Goal: Information Seeking & Learning: Learn about a topic

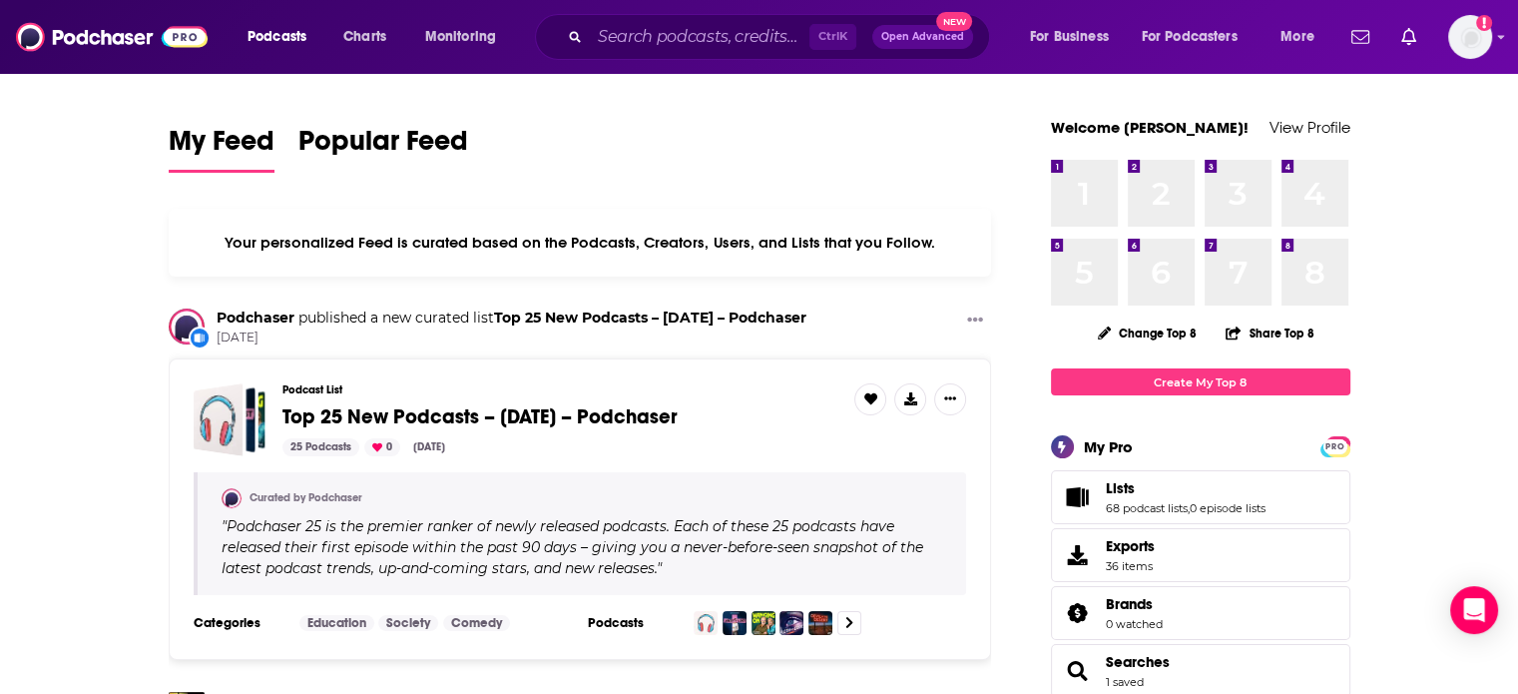
click at [291, 28] on span "Podcasts" at bounding box center [277, 37] width 59 height 28
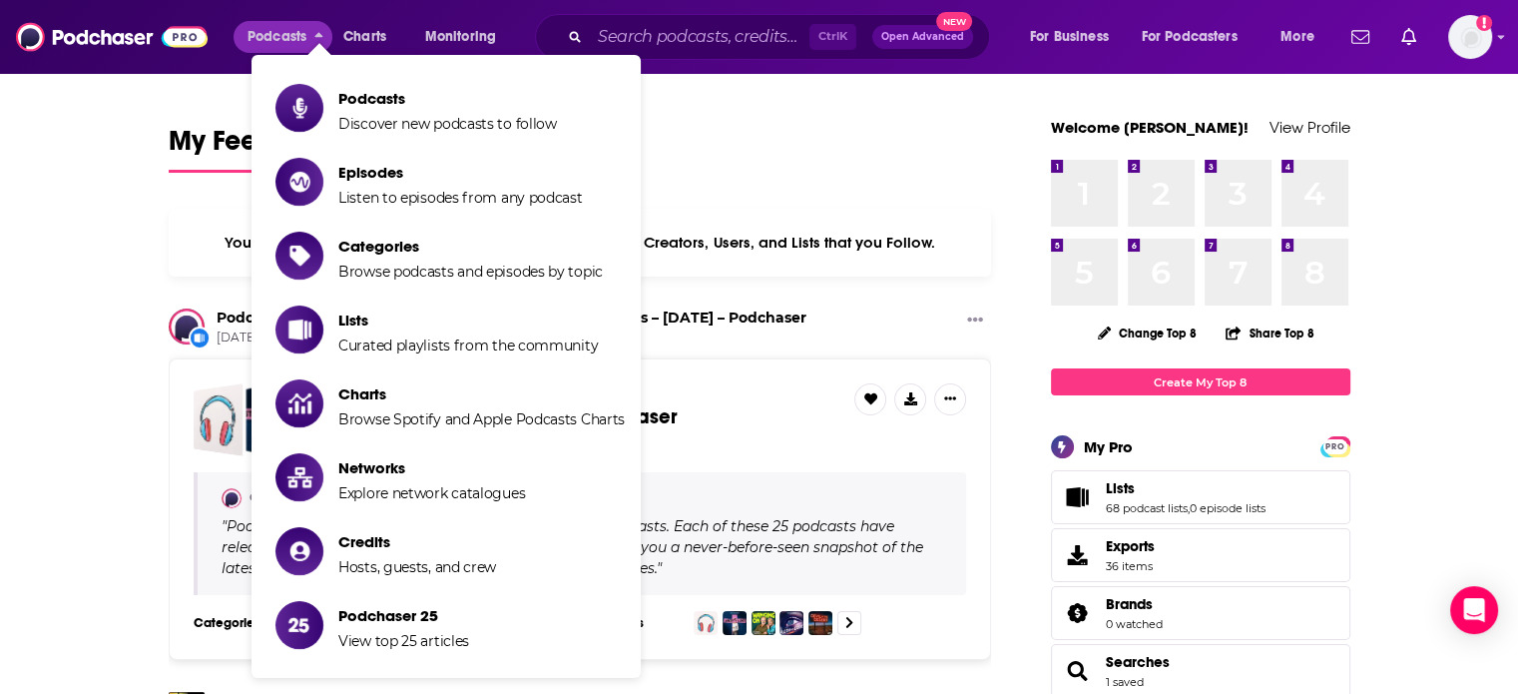
click at [282, 81] on li "Podcasts Discover new podcasts to follow" at bounding box center [446, 108] width 389 height 66
click at [287, 95] on span "Show item sub-menu" at bounding box center [300, 108] width 48 height 48
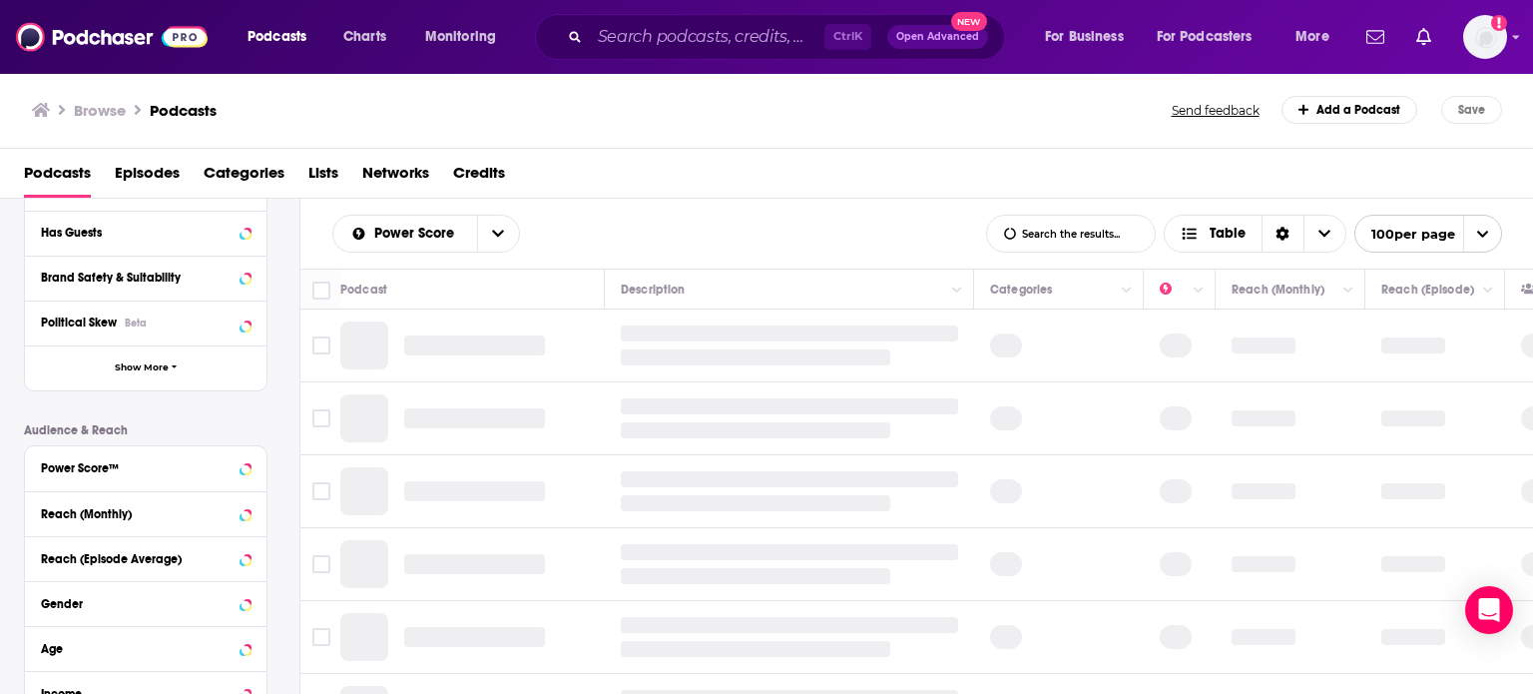
scroll to position [100, 0]
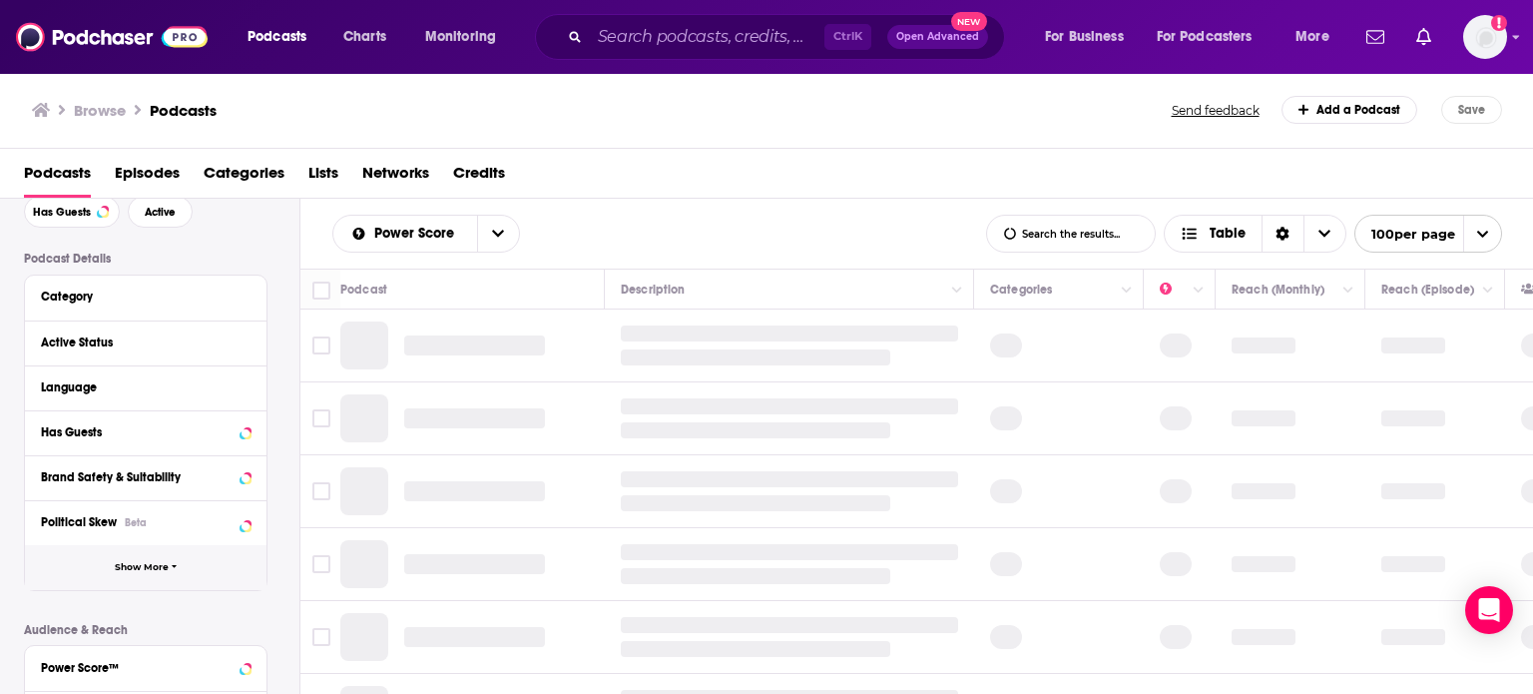
click at [186, 545] on button "Show More" at bounding box center [146, 567] width 242 height 45
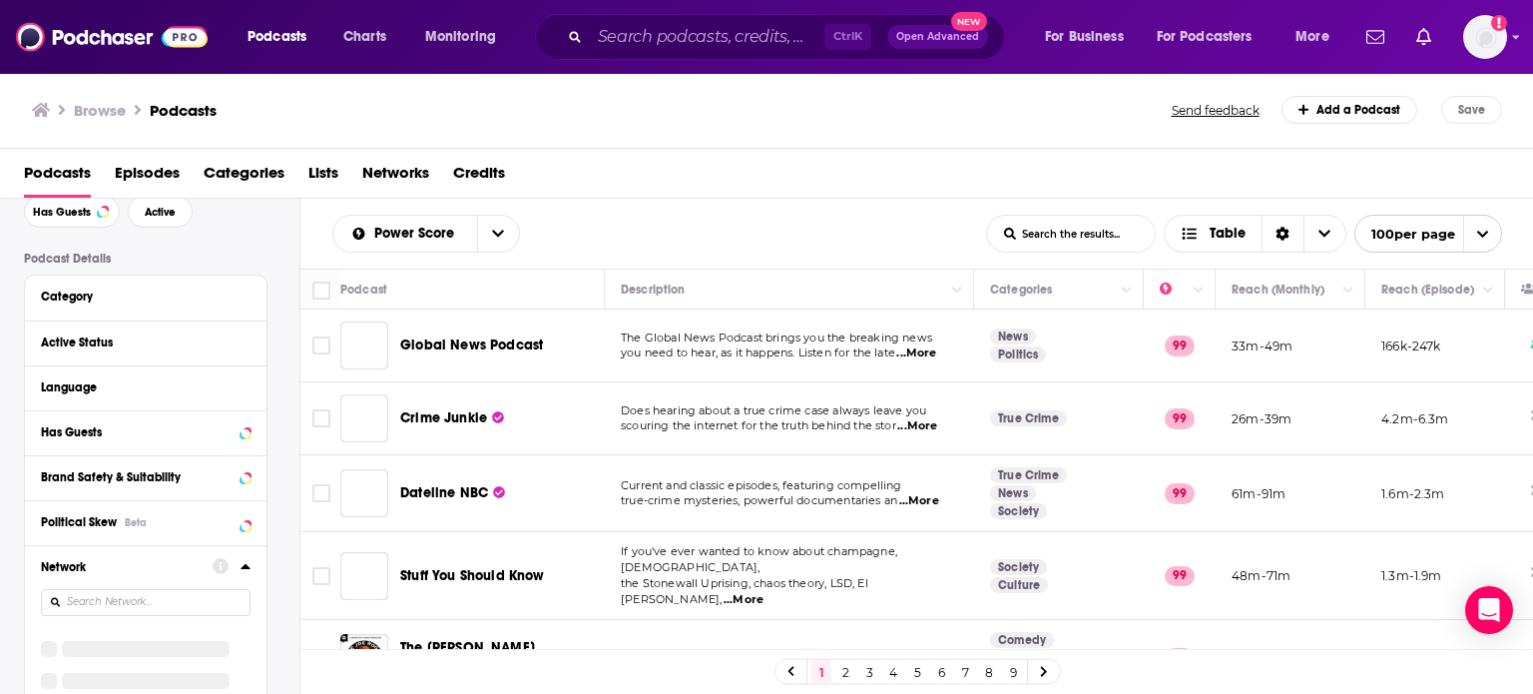
click at [180, 598] on input at bounding box center [146, 602] width 210 height 27
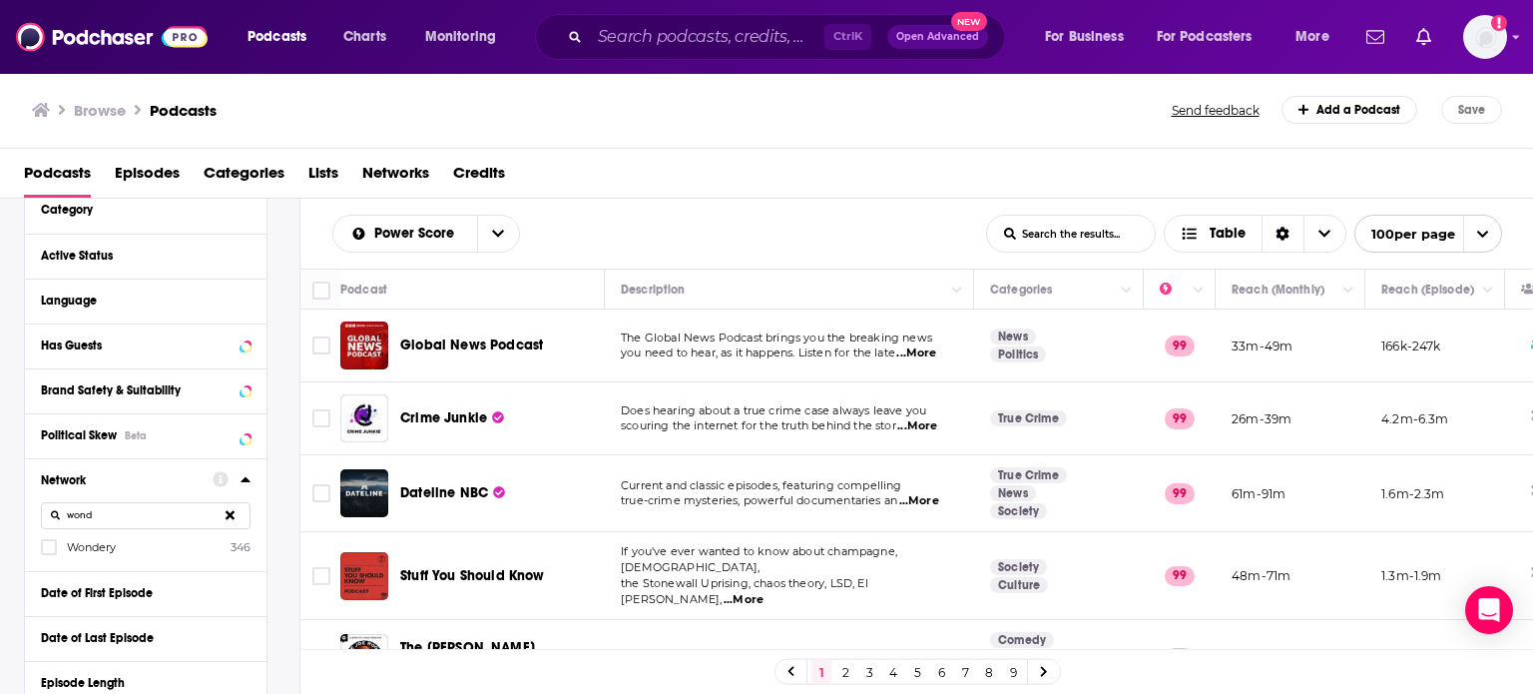
scroll to position [200, 0]
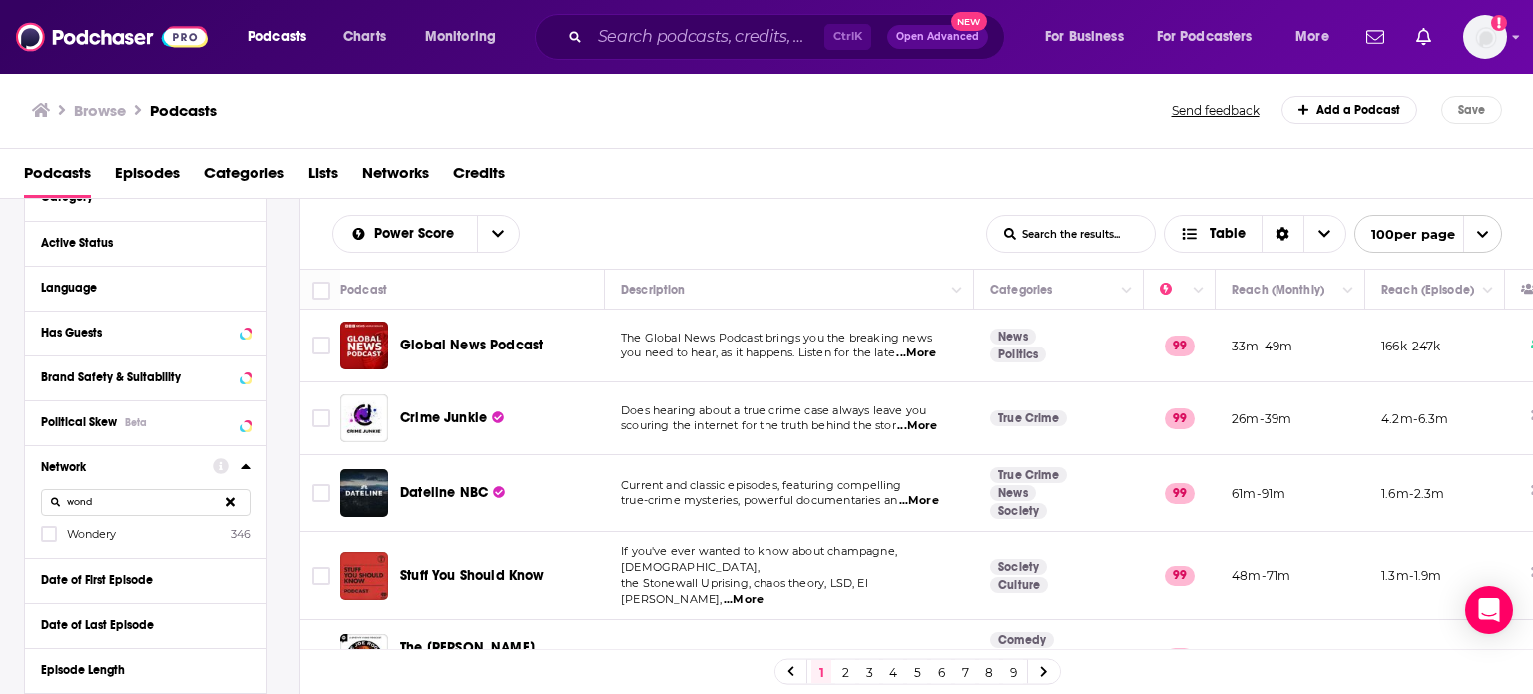
type input "wond"
click at [108, 533] on span "Wondery" at bounding box center [91, 534] width 49 height 14
click at [49, 540] on input "multiSelectOption-Wondery-0" at bounding box center [49, 540] width 0 height 0
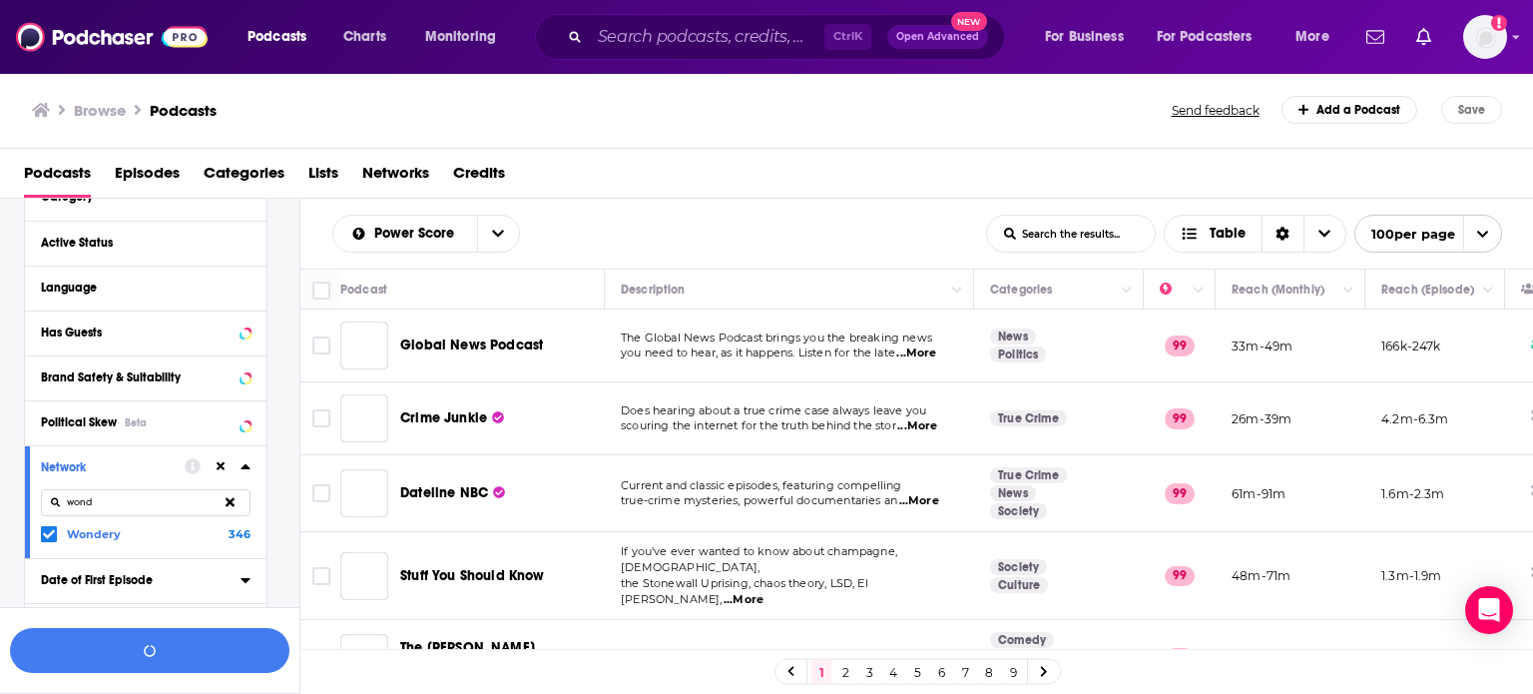
scroll to position [249, 0]
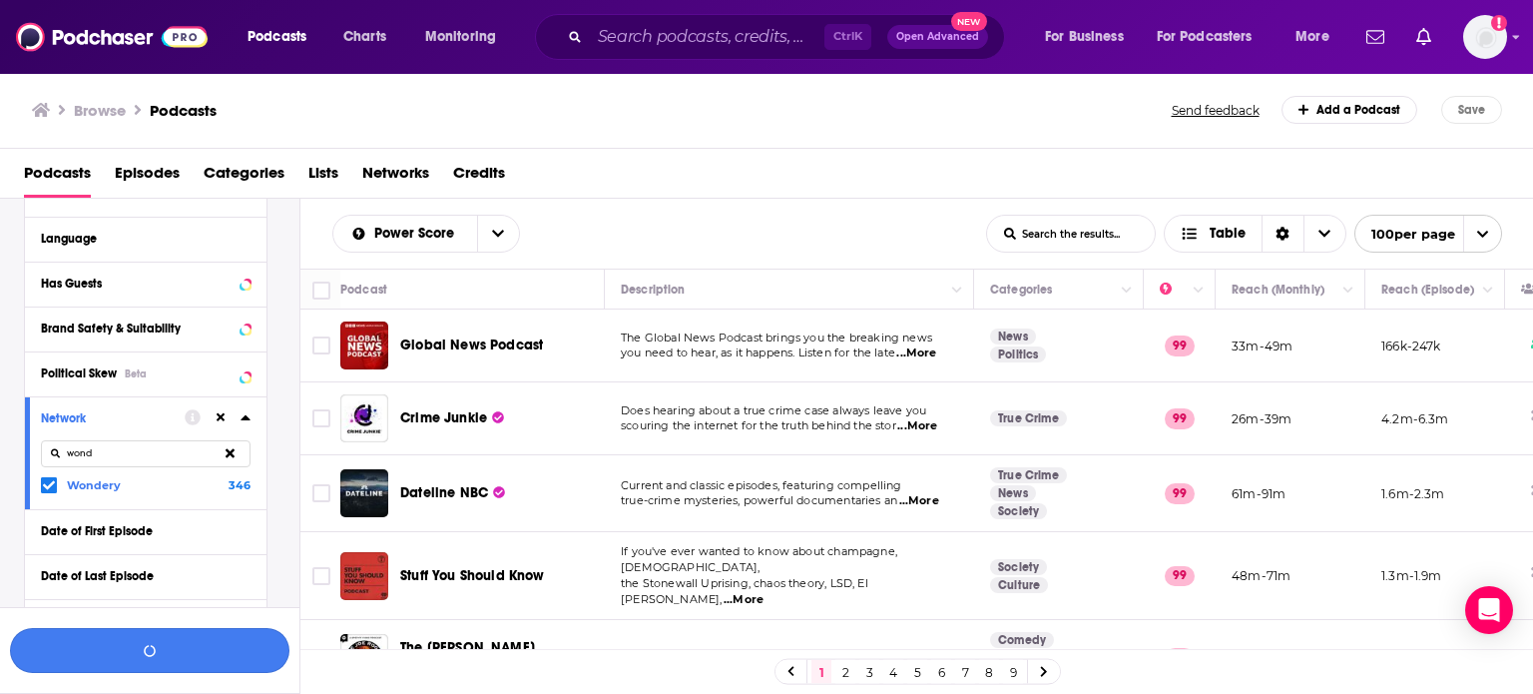
click at [185, 661] on button "button" at bounding box center [149, 650] width 279 height 45
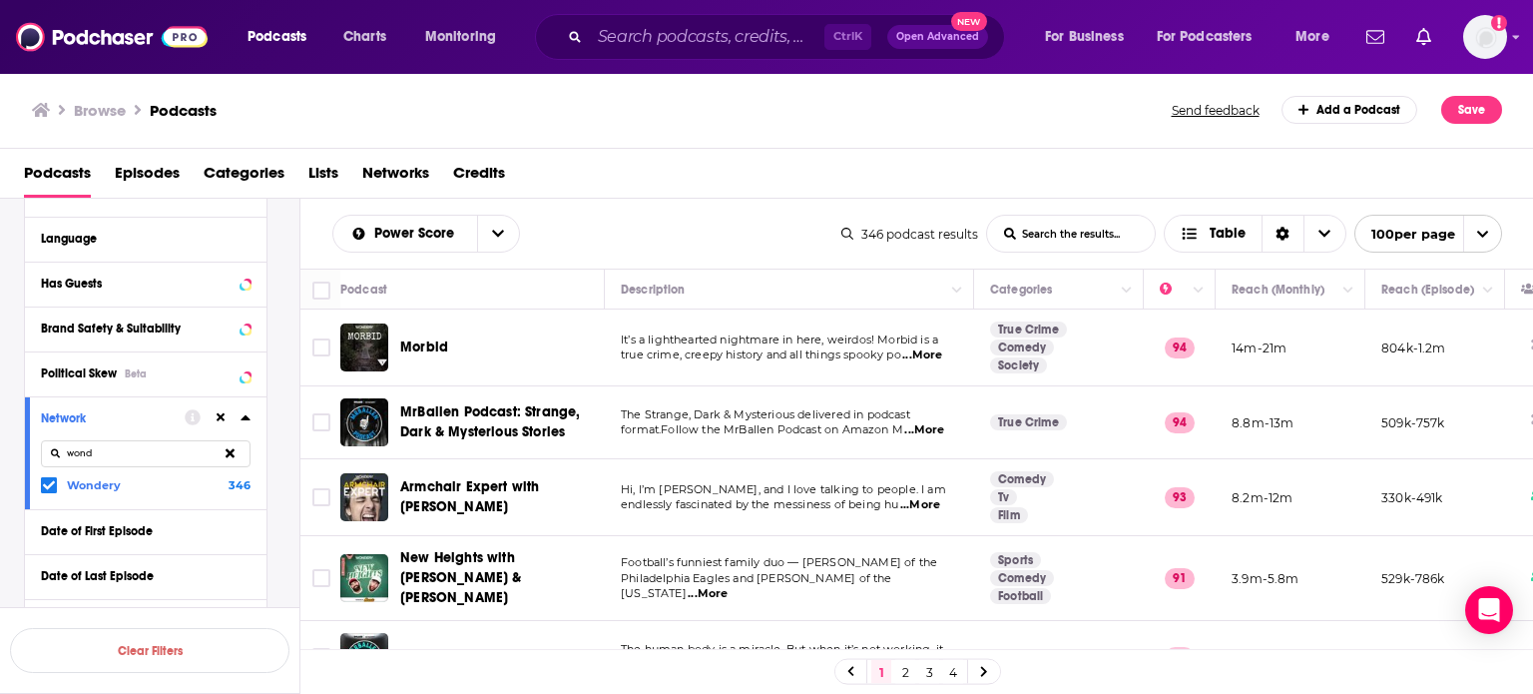
click at [954, 678] on link "4" at bounding box center [953, 672] width 20 height 24
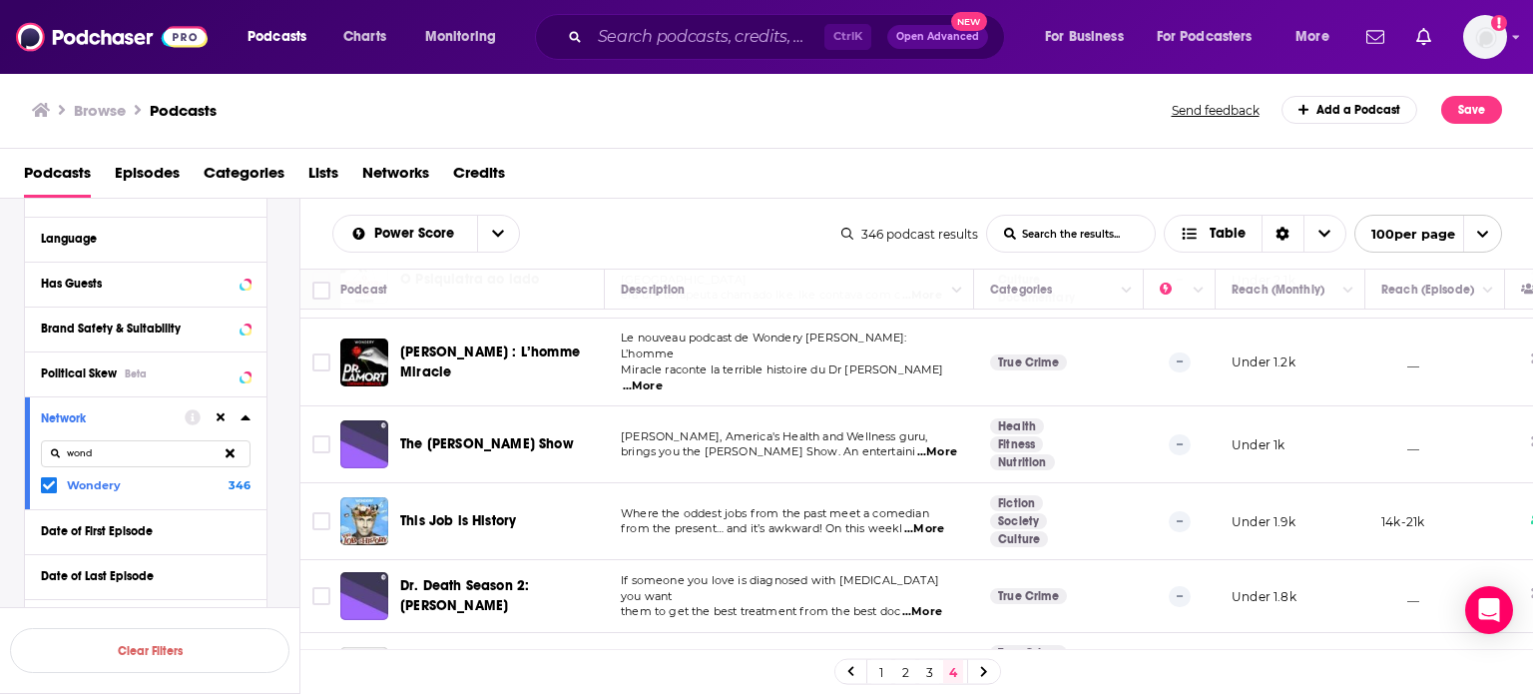
scroll to position [100, 0]
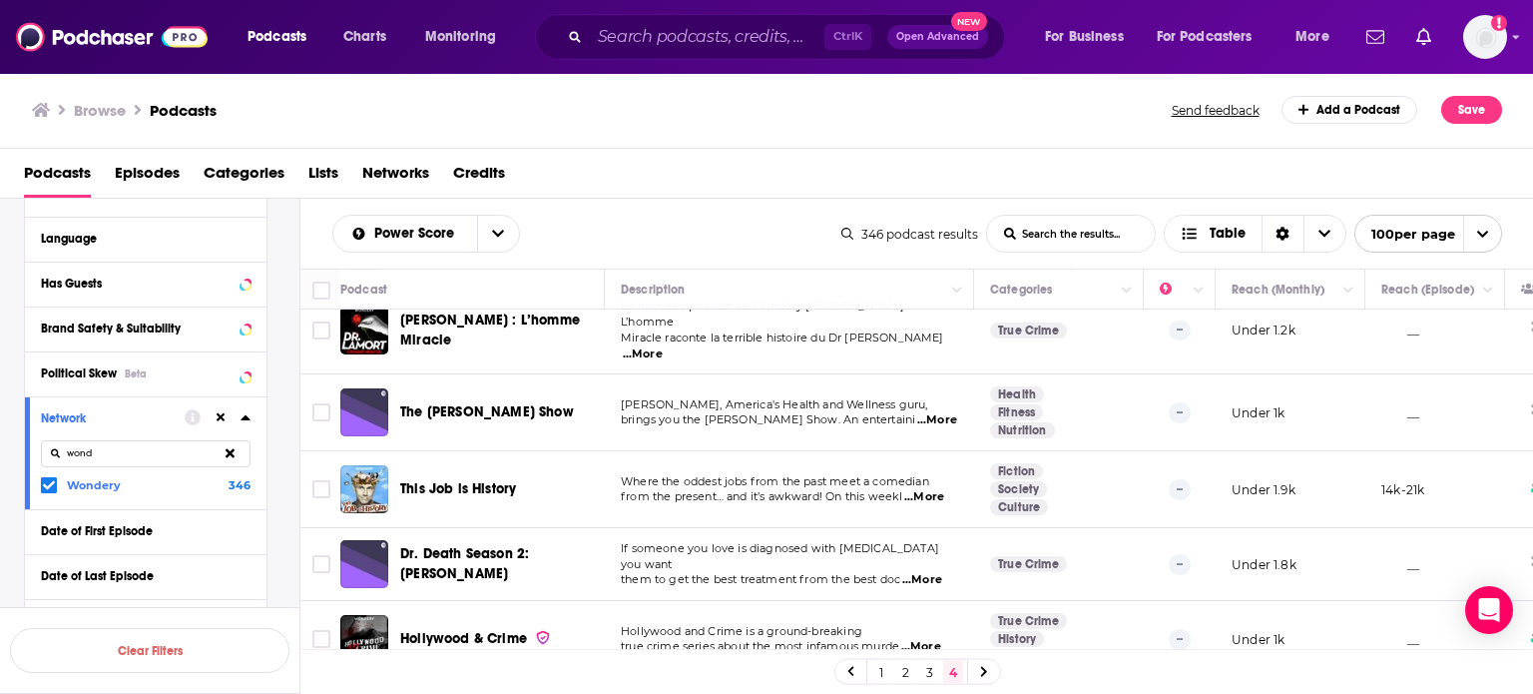
click at [925, 670] on link "3" at bounding box center [929, 672] width 20 height 24
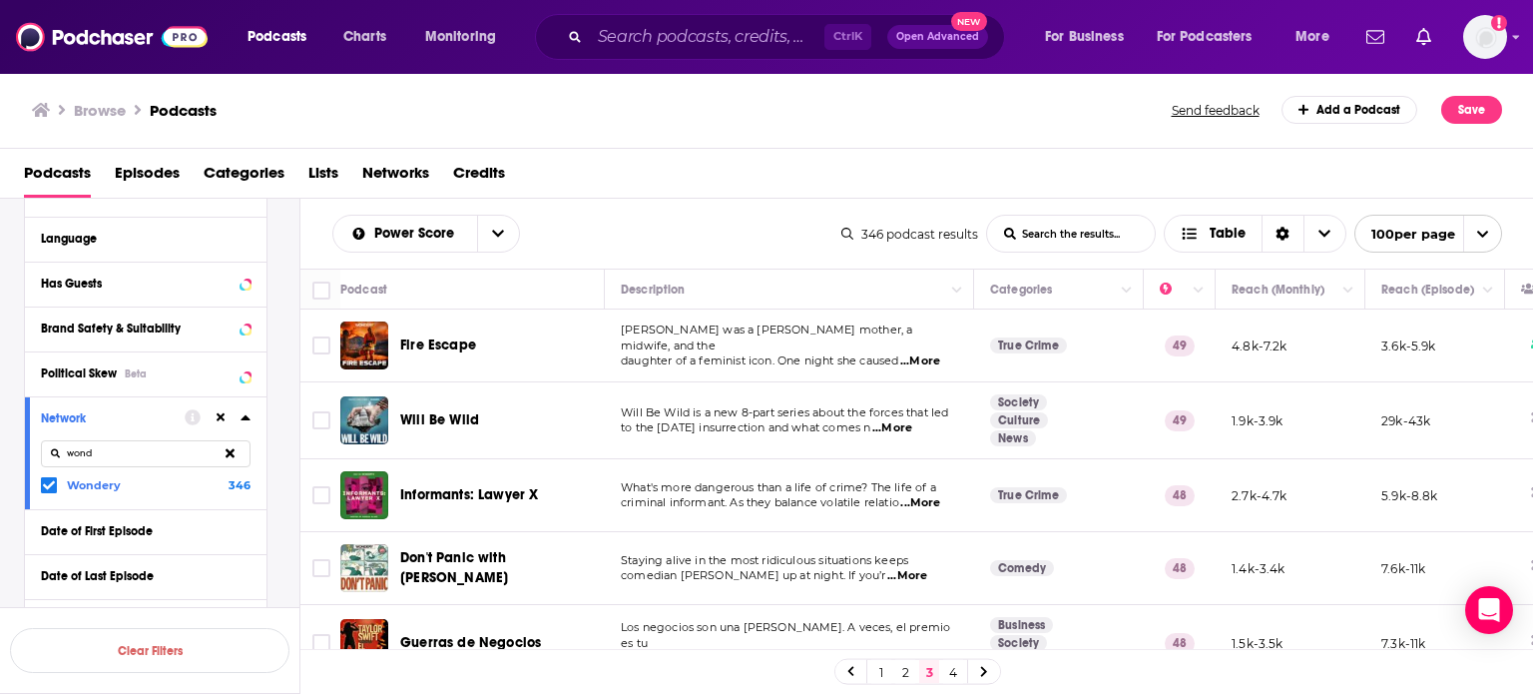
click at [902, 674] on link "2" at bounding box center [905, 672] width 20 height 24
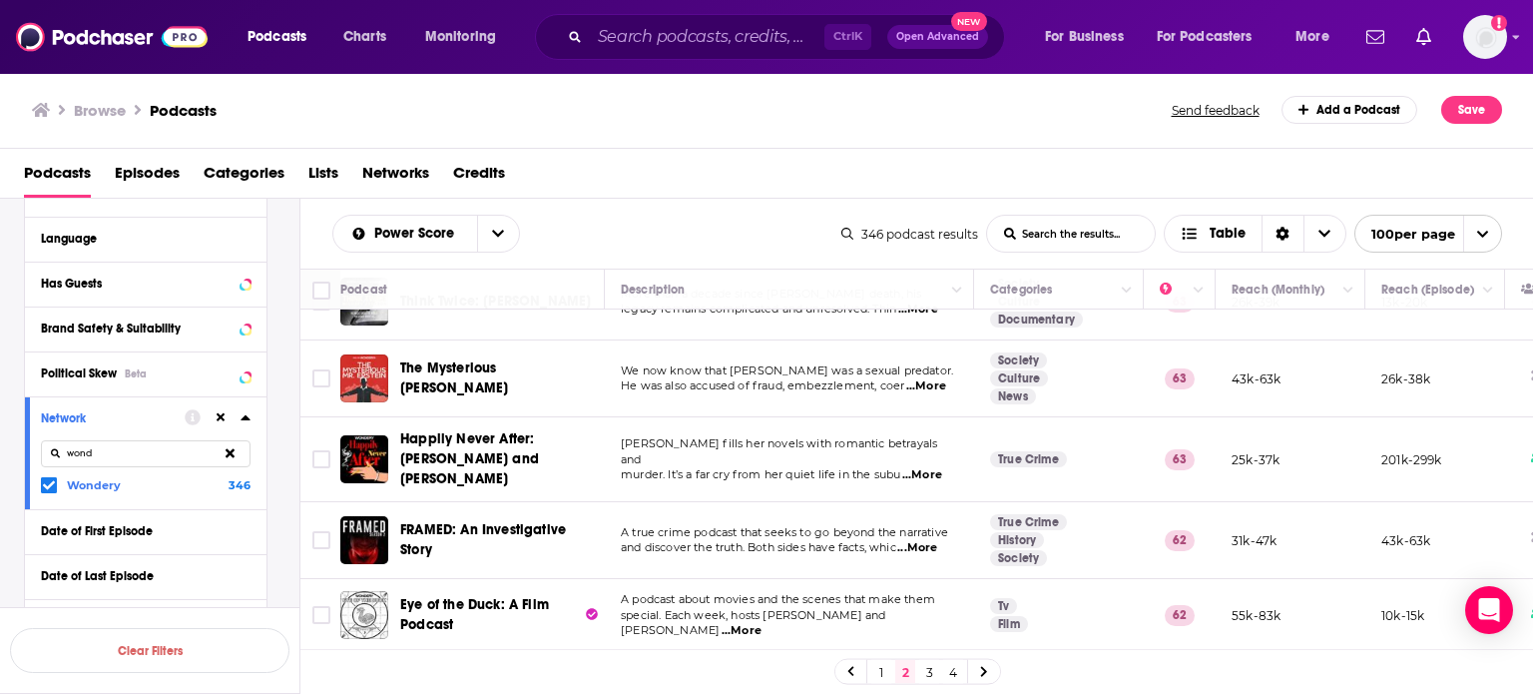
scroll to position [399, 0]
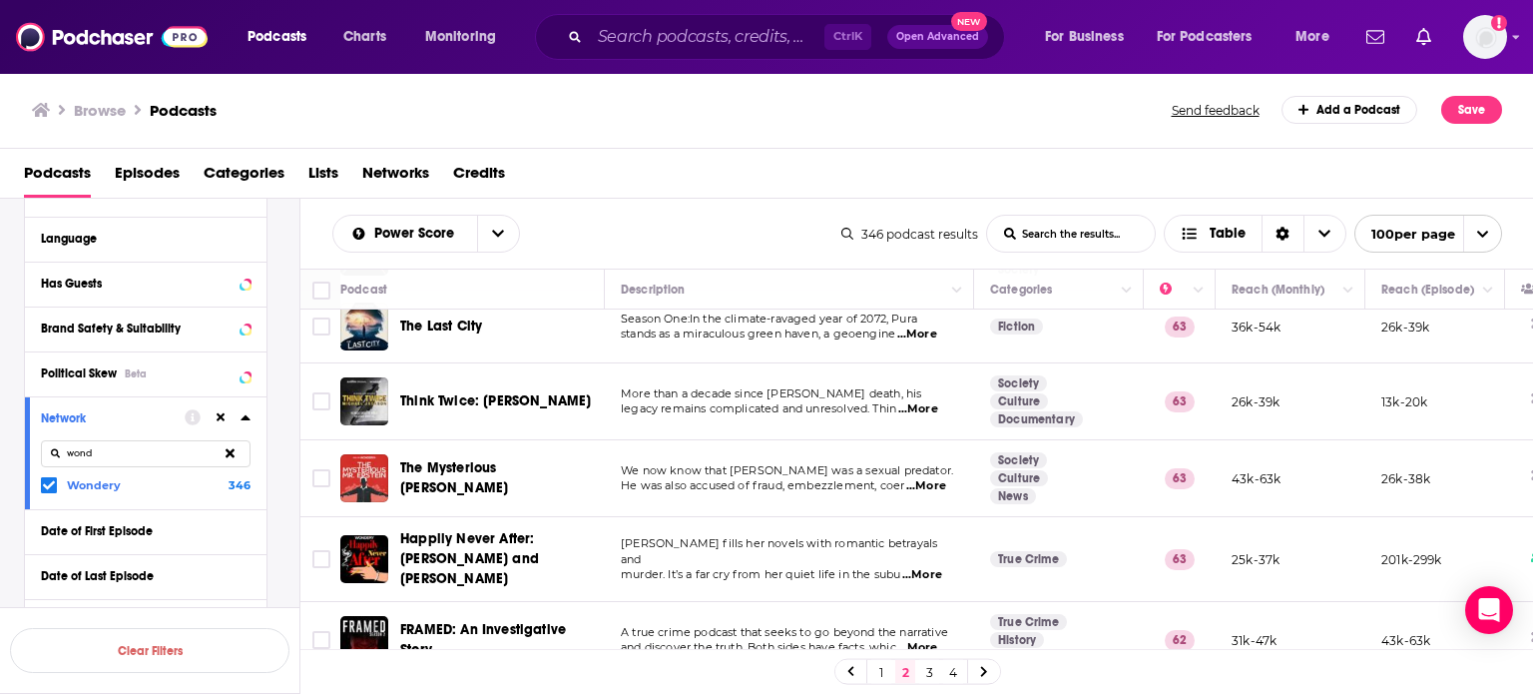
click at [890, 669] on link "1" at bounding box center [881, 672] width 20 height 24
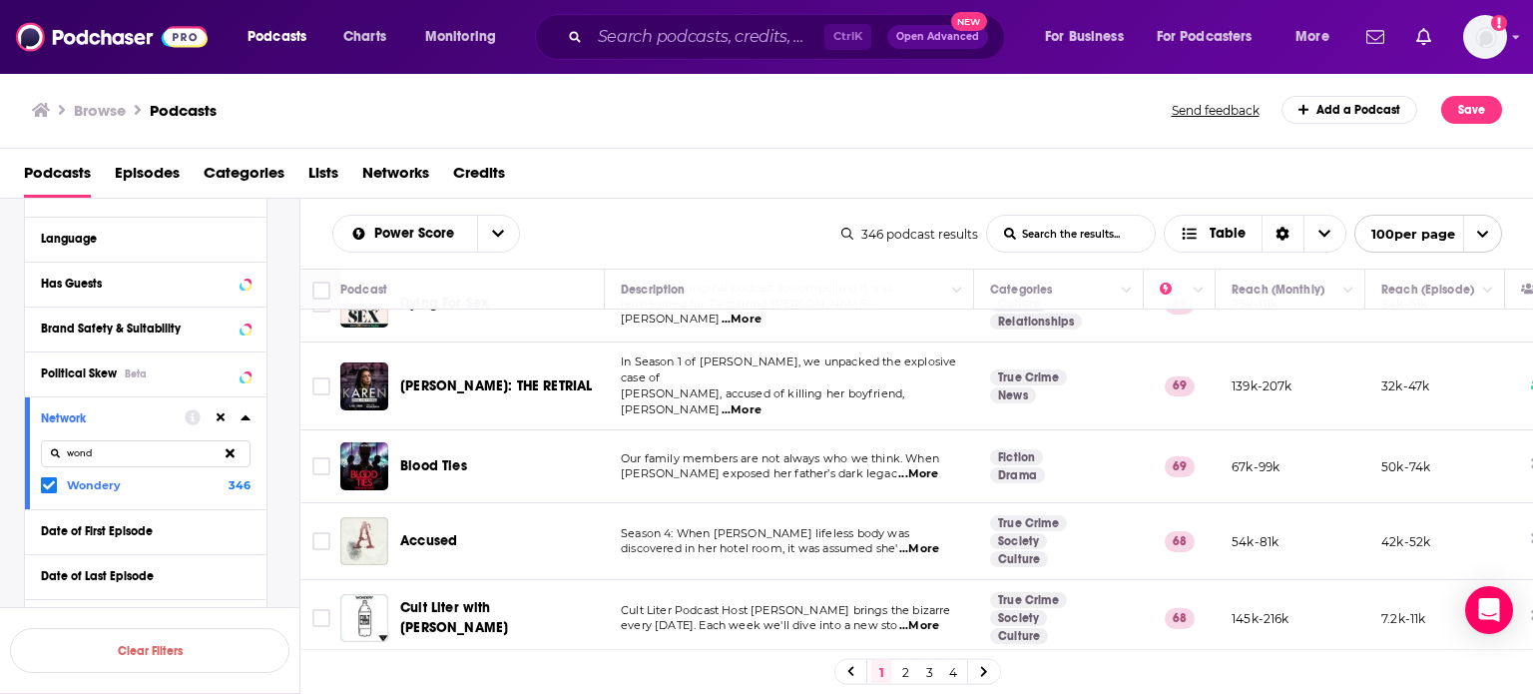
scroll to position [4783, 0]
